Goal: Task Accomplishment & Management: Complete application form

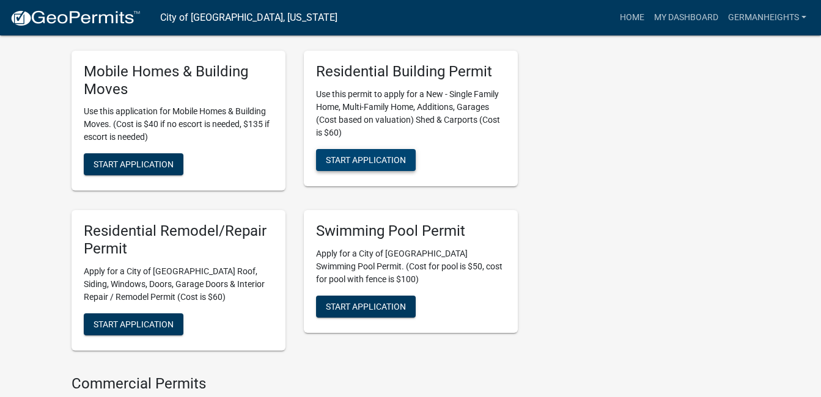
scroll to position [734, 0]
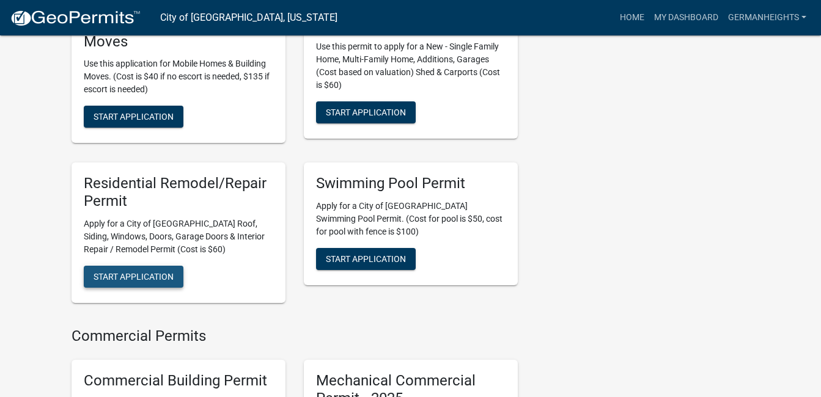
click at [149, 276] on span "Start Application" at bounding box center [134, 277] width 80 height 10
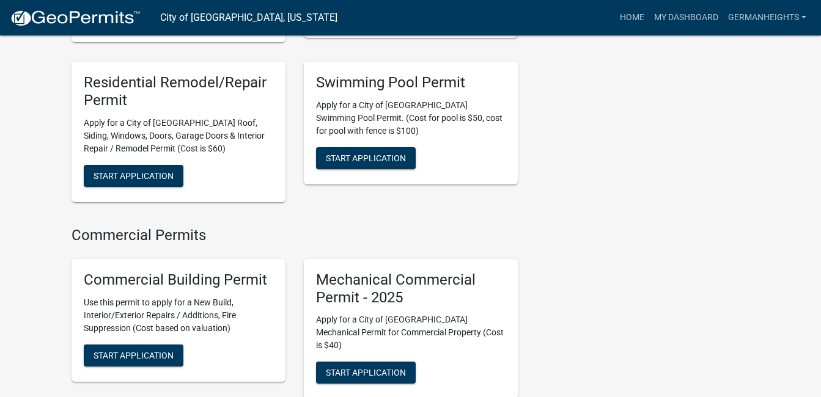
scroll to position [856, 0]
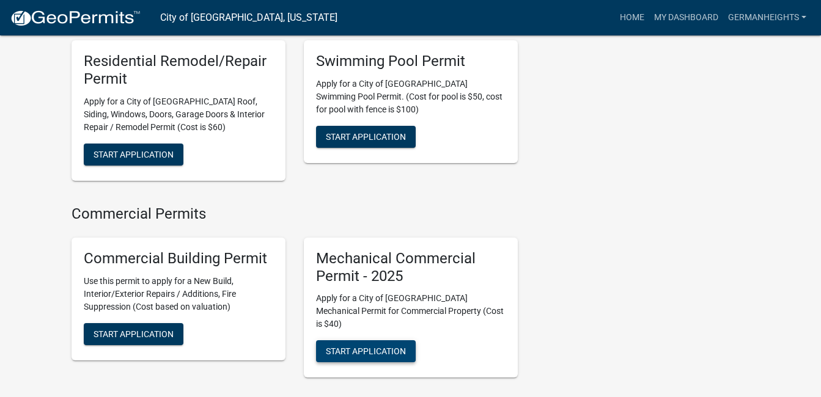
click at [356, 347] on span "Start Application" at bounding box center [366, 352] width 80 height 10
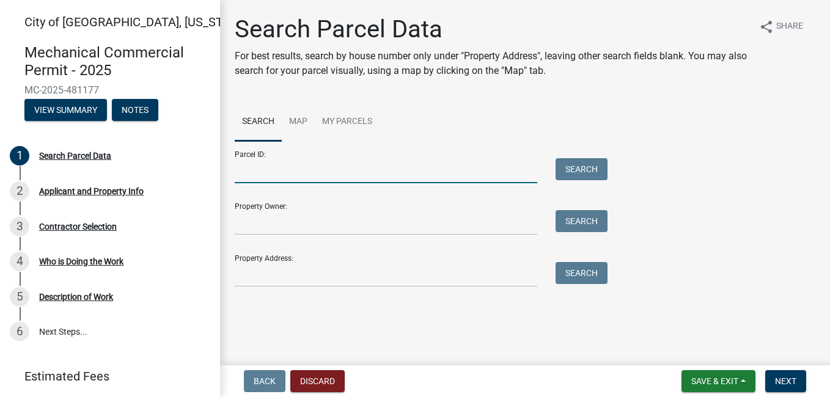
click at [263, 177] on input "Parcel ID:" at bounding box center [386, 170] width 303 height 25
type input "c"
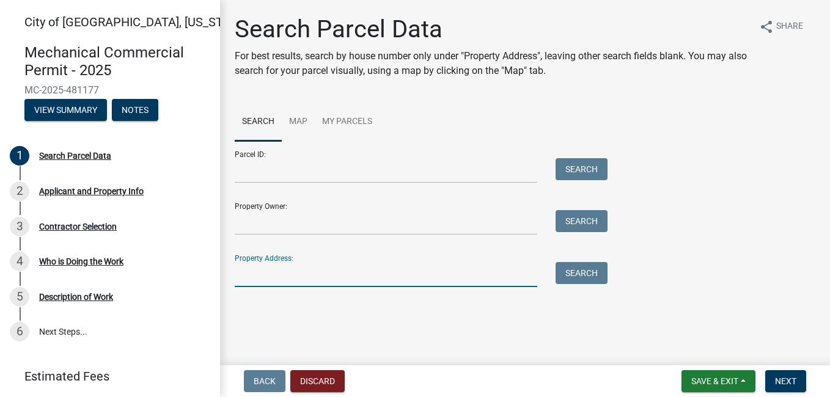
click at [270, 276] on input "Property Address:" at bounding box center [386, 274] width 303 height 25
type input "[STREET_ADDRESS]"
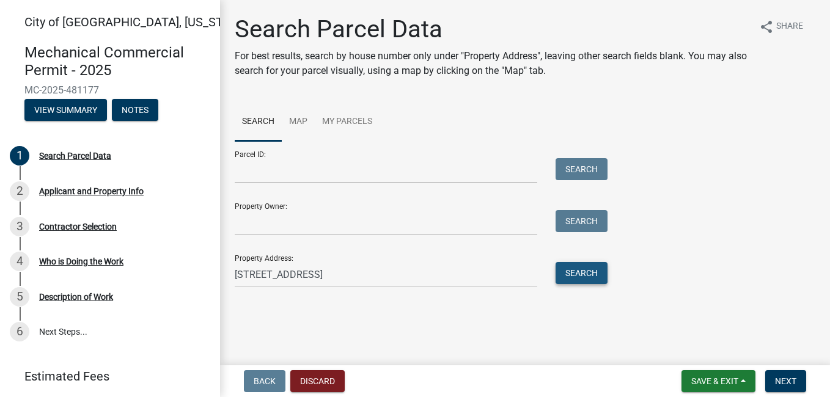
click at [593, 273] on button "Search" at bounding box center [582, 273] width 52 height 22
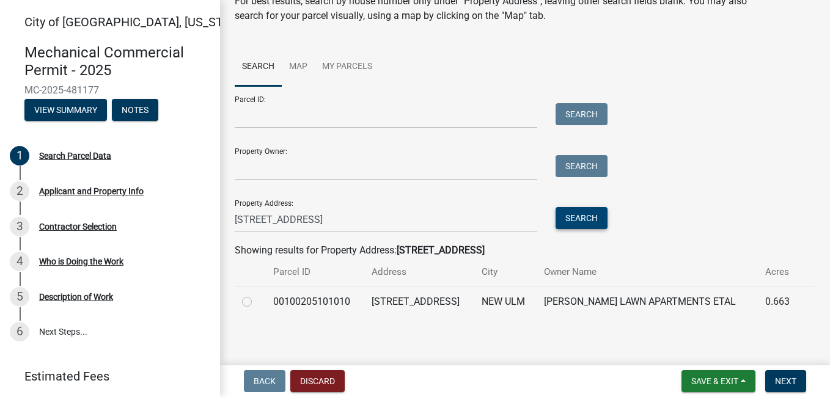
scroll to position [59, 0]
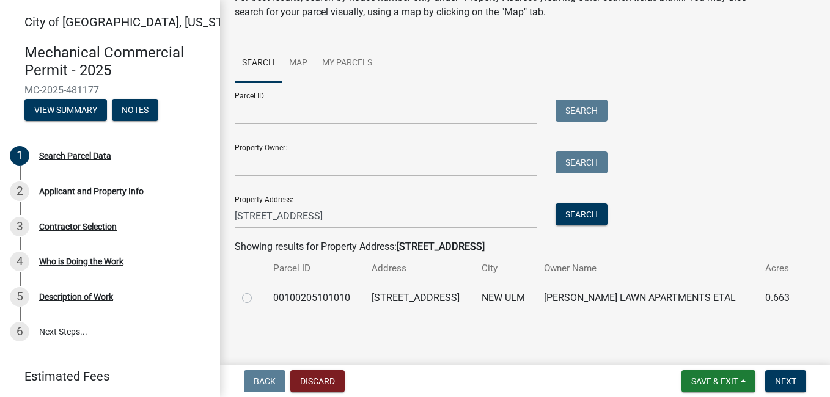
click at [257, 291] on label at bounding box center [257, 291] width 0 height 0
click at [257, 299] on input "radio" at bounding box center [261, 295] width 8 height 8
radio input "true"
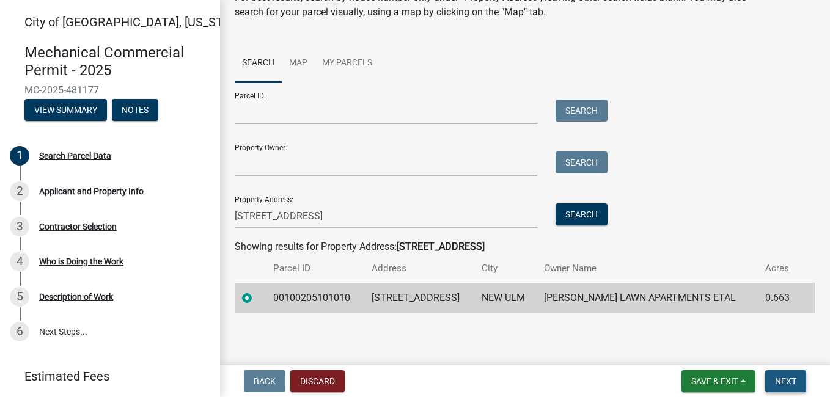
click at [788, 381] on span "Next" at bounding box center [785, 382] width 21 height 10
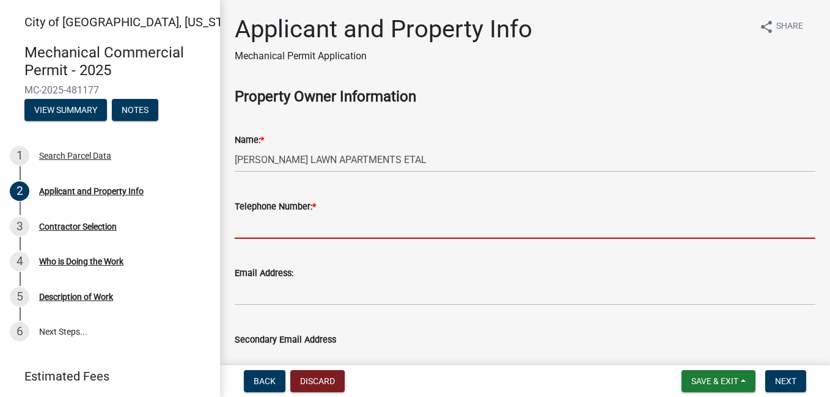
click at [308, 229] on input "Telephone Number: *" at bounding box center [525, 226] width 581 height 25
type input "5075143053"
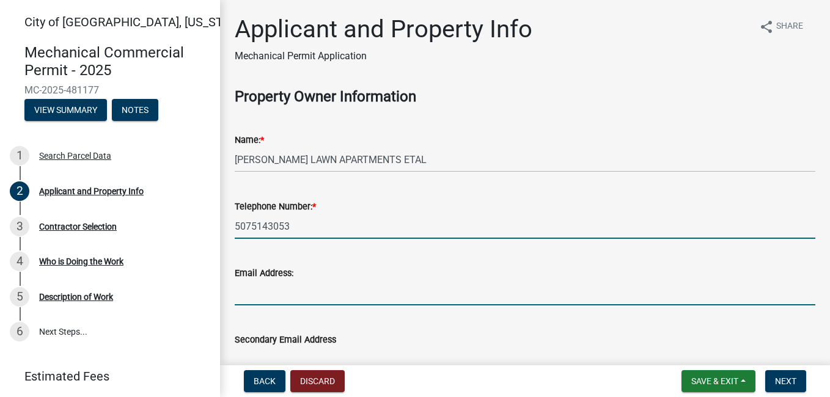
type input "[PERSON_NAME][EMAIL_ADDRESS][DOMAIN_NAME]"
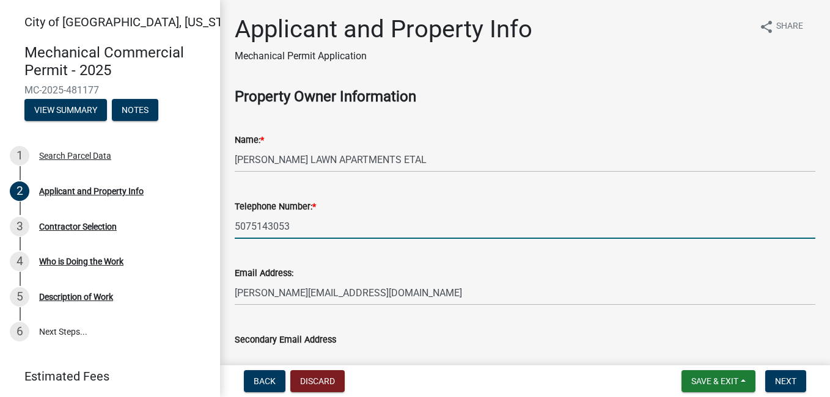
type input "[PERSON_NAME][EMAIL_ADDRESS][DOMAIN_NAME]"
click at [790, 381] on span "Next" at bounding box center [785, 382] width 21 height 10
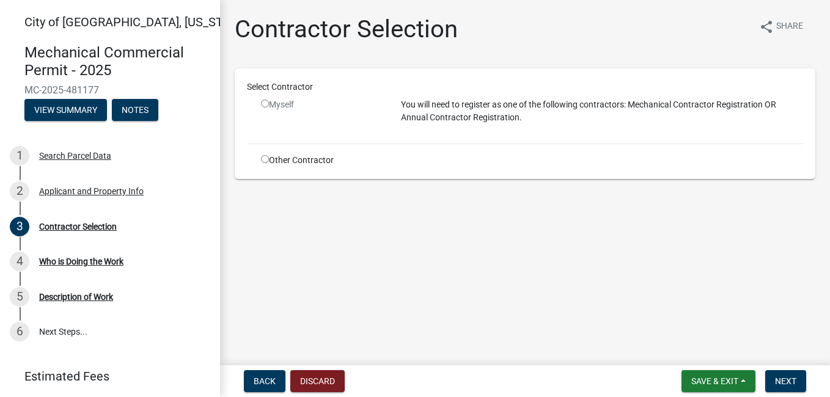
click at [262, 163] on div "Other Contractor" at bounding box center [322, 160] width 140 height 13
click at [267, 160] on input "radio" at bounding box center [265, 159] width 8 height 8
radio input "true"
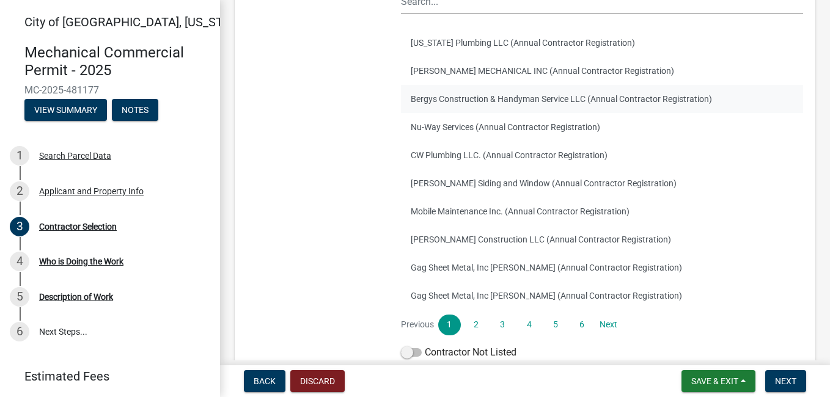
scroll to position [245, 0]
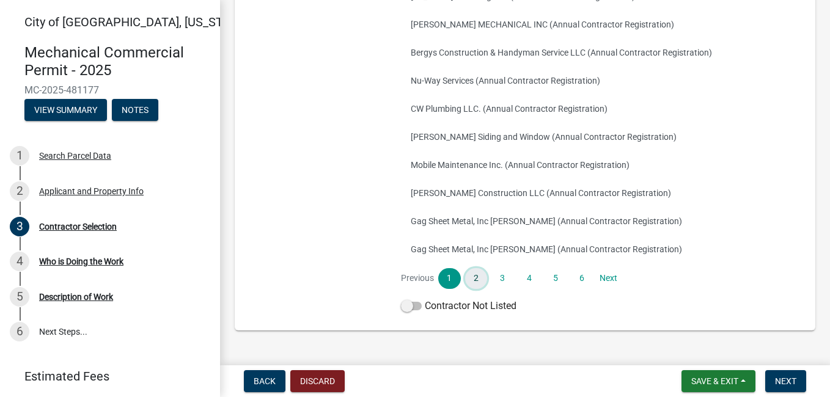
click at [471, 275] on link "2" at bounding box center [476, 278] width 22 height 21
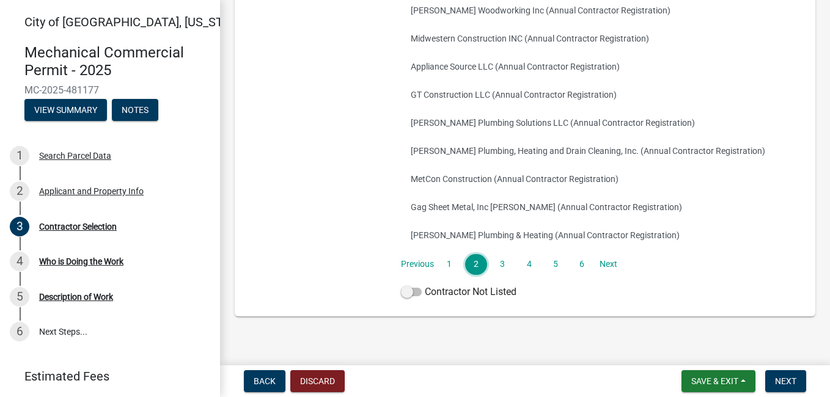
scroll to position [272, 0]
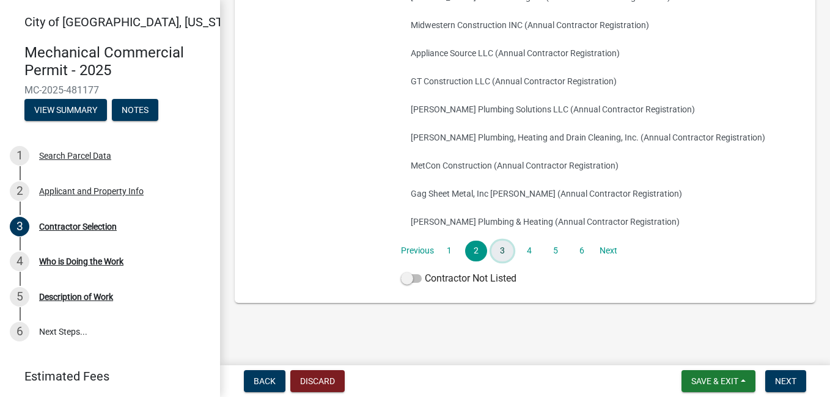
click at [501, 252] on link "3" at bounding box center [503, 251] width 22 height 21
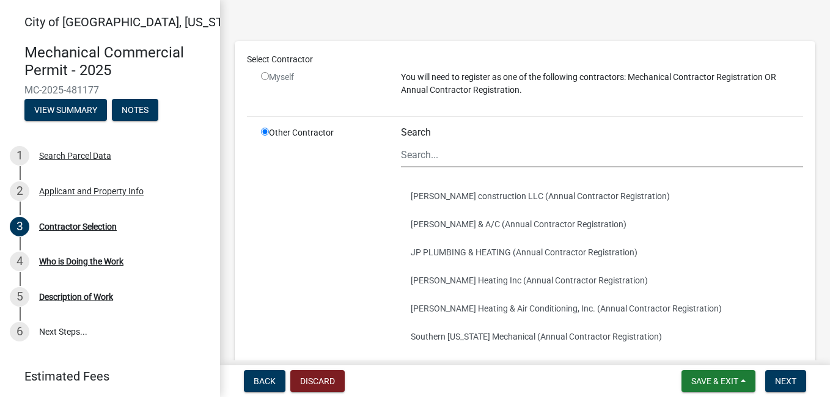
scroll to position [28, 0]
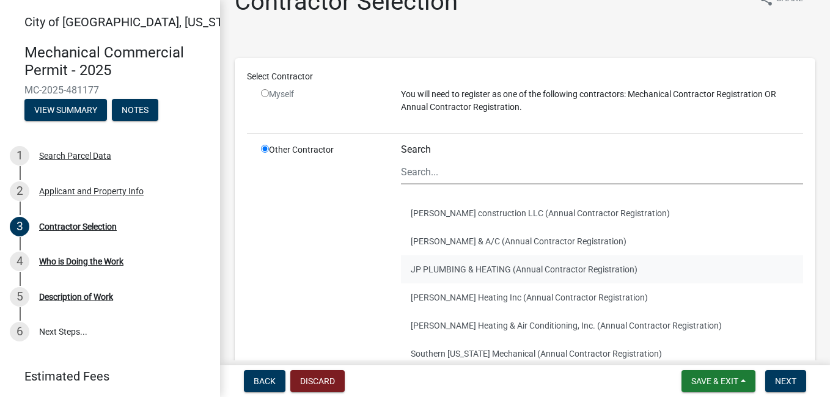
click at [476, 267] on button "JP PLUMBING & HEATING (Annual Contractor Registration)" at bounding box center [602, 270] width 402 height 28
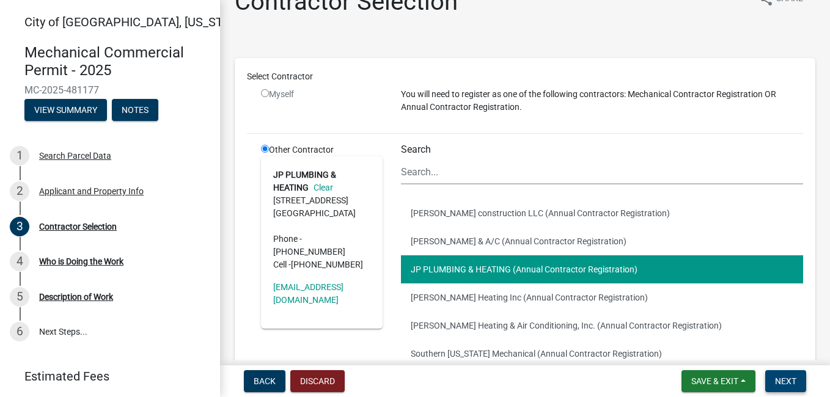
click at [778, 381] on span "Next" at bounding box center [785, 382] width 21 height 10
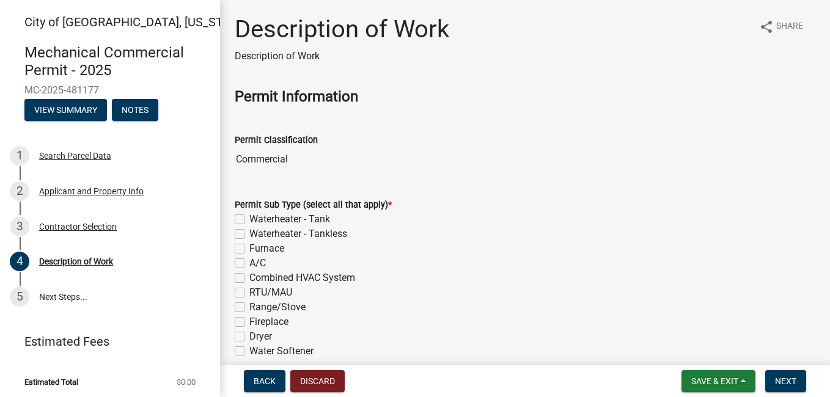
scroll to position [61, 0]
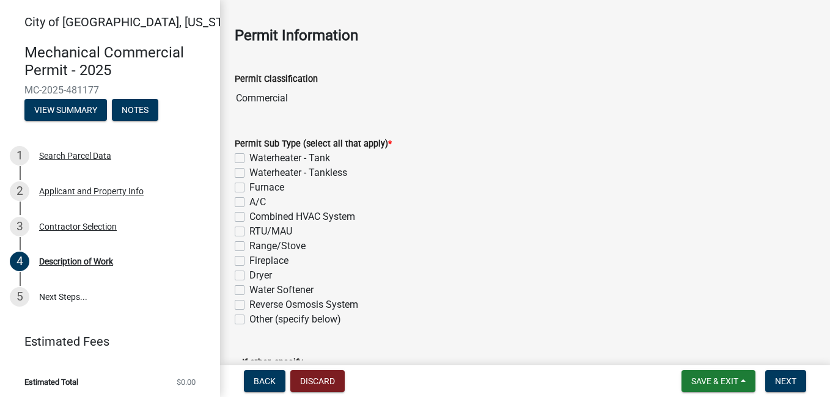
click at [249, 160] on label "Waterheater - Tank" at bounding box center [289, 158] width 81 height 15
click at [249, 159] on input "Waterheater - Tank" at bounding box center [253, 155] width 8 height 8
checkbox input "true"
checkbox input "false"
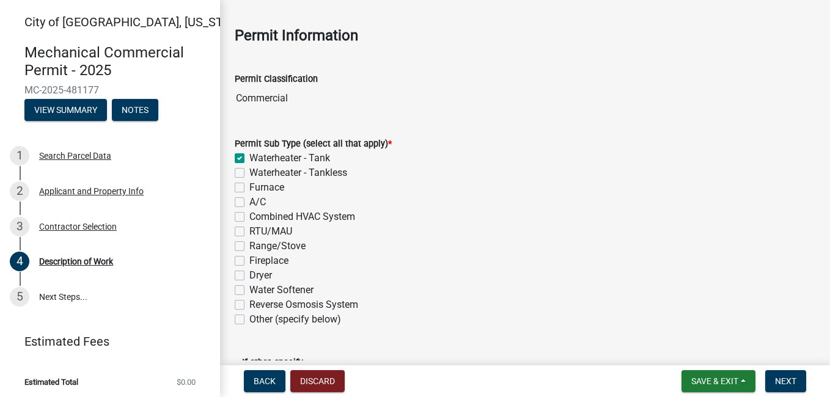
checkbox input "false"
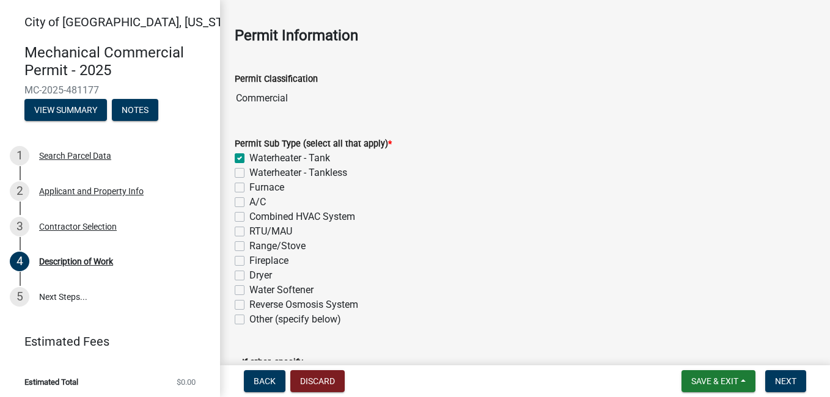
checkbox input "false"
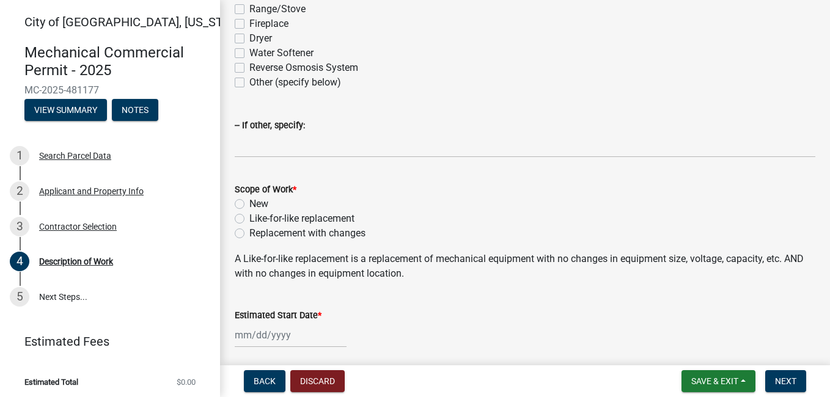
scroll to position [306, 0]
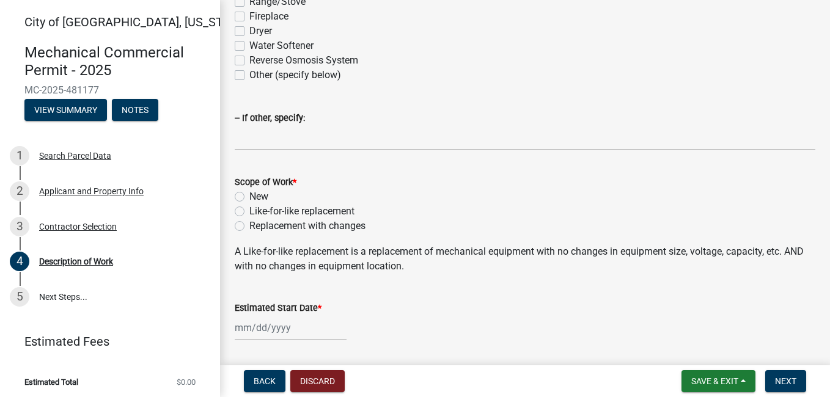
click at [249, 196] on label "New" at bounding box center [258, 197] width 19 height 15
click at [249, 196] on input "New" at bounding box center [253, 194] width 8 height 8
radio input "true"
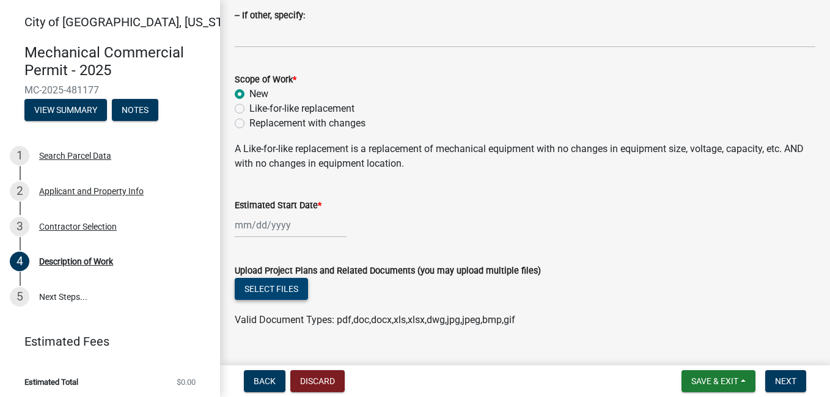
scroll to position [428, 0]
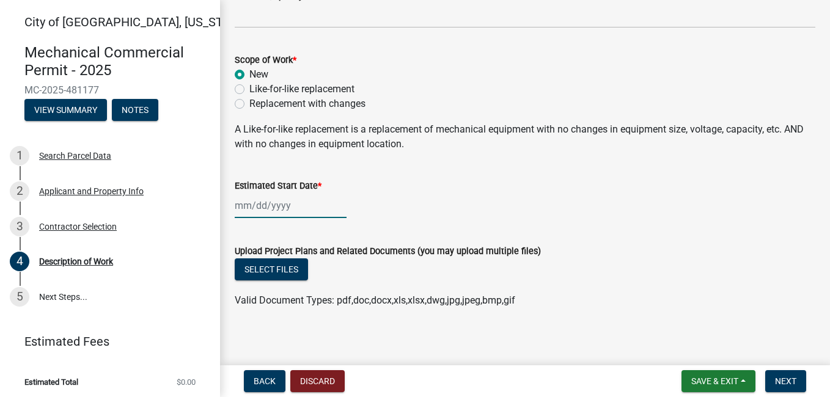
click at [245, 210] on div at bounding box center [291, 205] width 112 height 25
select select "9"
select select "2025"
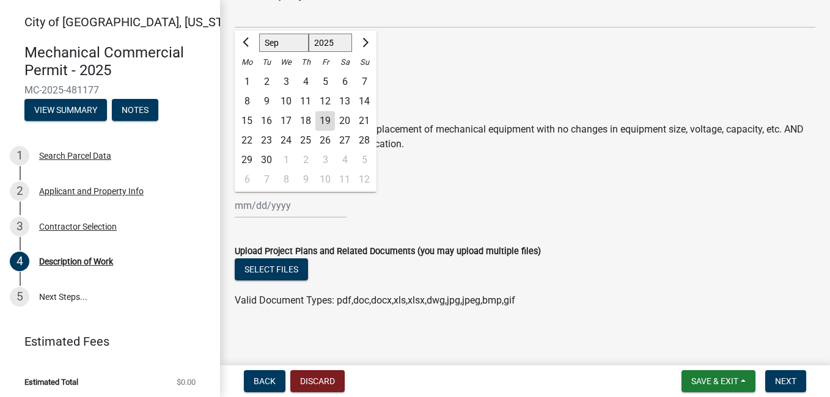
click at [323, 123] on div "19" at bounding box center [325, 121] width 20 height 20
type input "[DATE]"
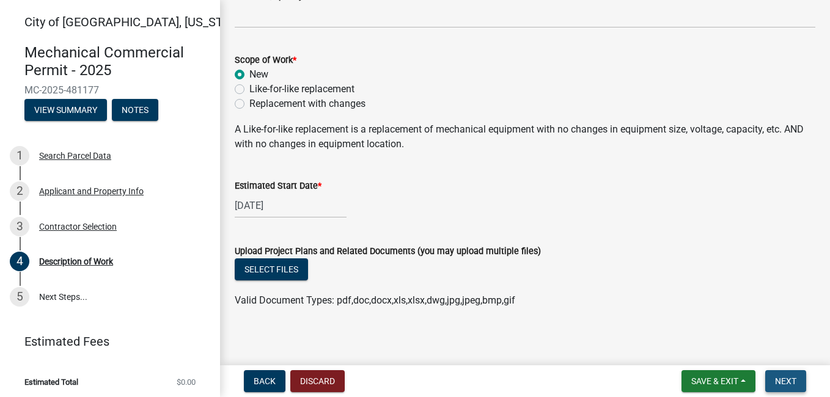
click at [789, 378] on span "Next" at bounding box center [785, 382] width 21 height 10
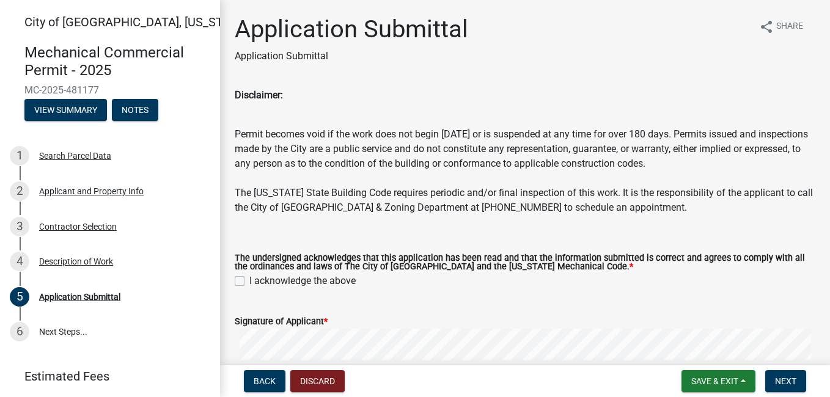
click at [249, 280] on label "I acknowledge the above" at bounding box center [302, 281] width 106 height 15
click at [249, 280] on input "I acknowledge the above" at bounding box center [253, 278] width 8 height 8
checkbox input "true"
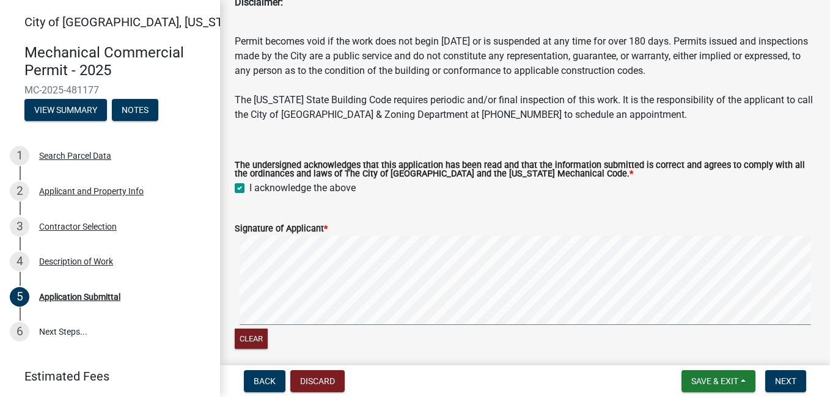
scroll to position [111, 0]
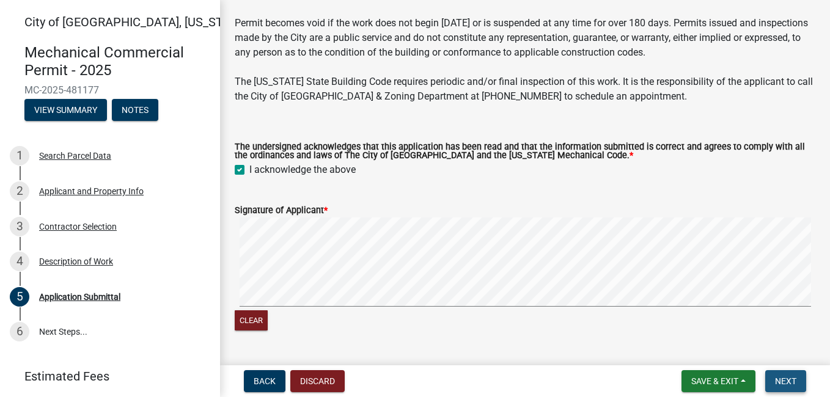
click at [786, 385] on span "Next" at bounding box center [785, 382] width 21 height 10
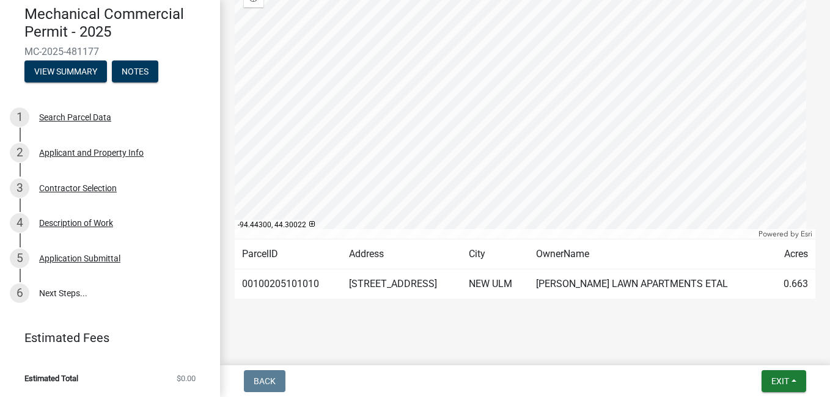
scroll to position [262, 0]
